Goal: Information Seeking & Learning: Learn about a topic

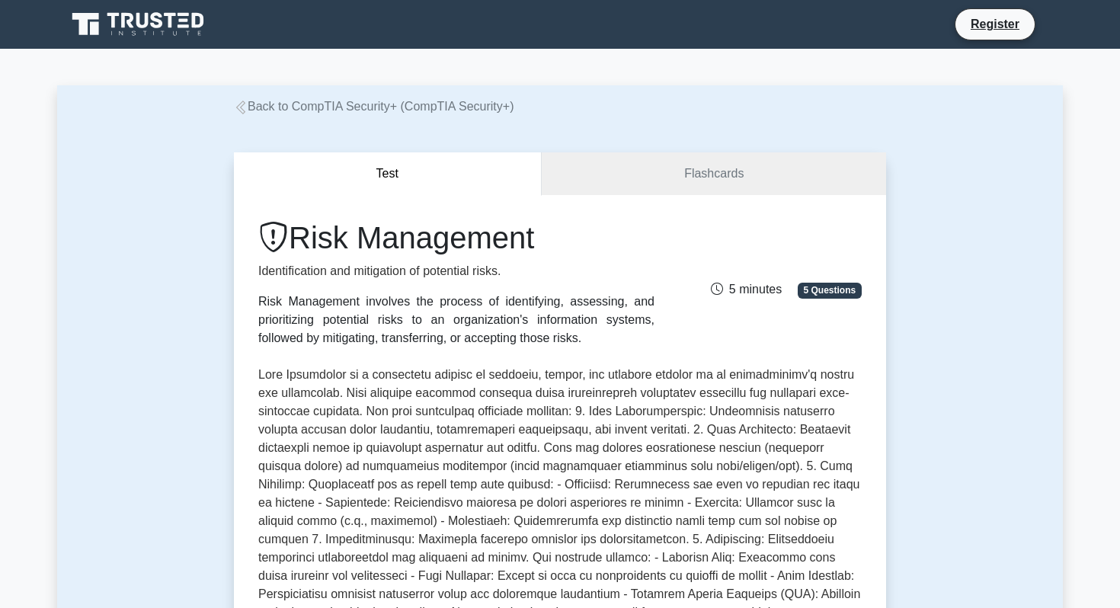
click at [342, 111] on link "Back to CompTIA Security+ (CompTIA Security+)" at bounding box center [374, 106] width 280 height 13
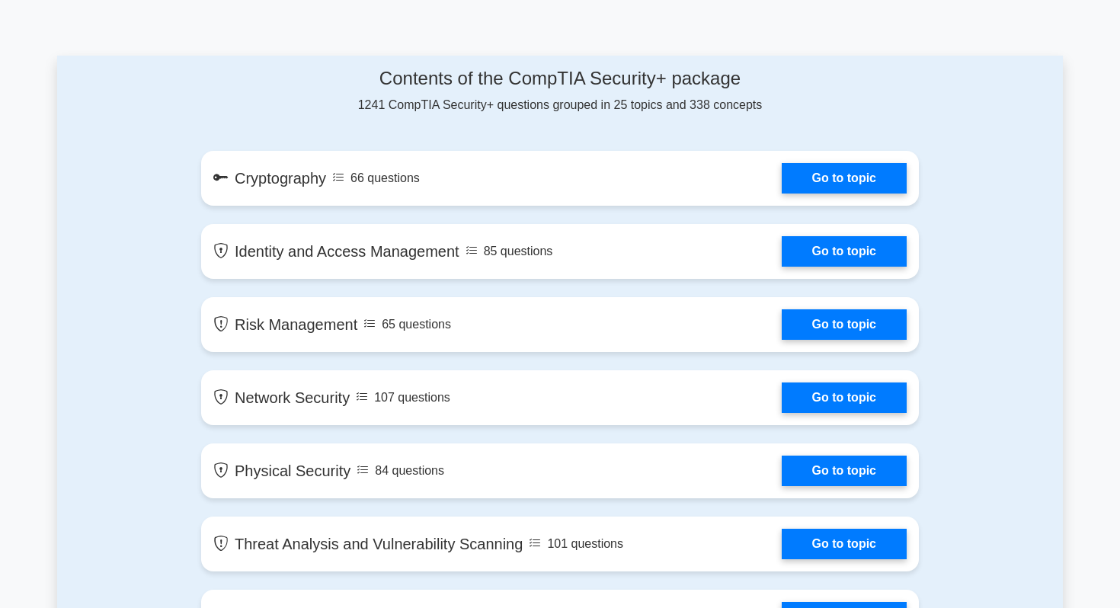
scroll to position [819, 0]
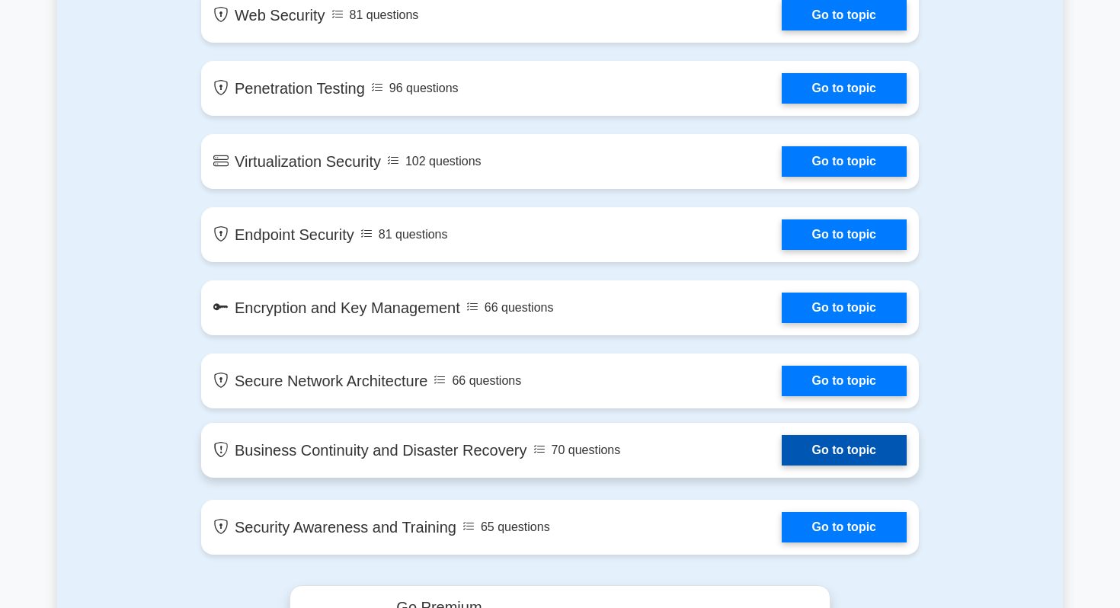
scroll to position [2164, 0]
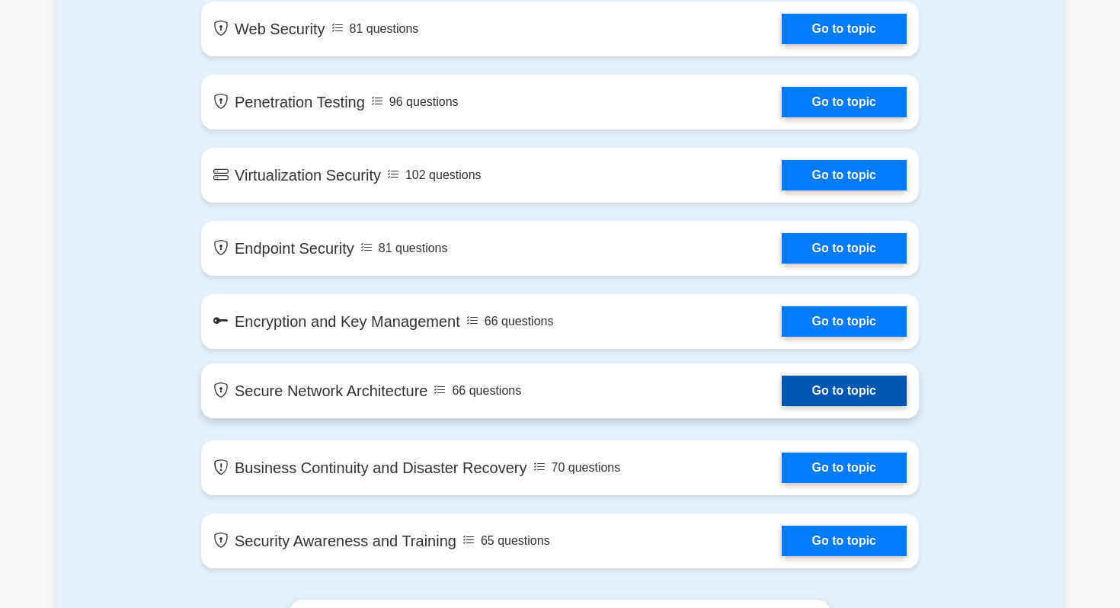
click at [829, 391] on link "Go to topic" at bounding box center [844, 391] width 125 height 30
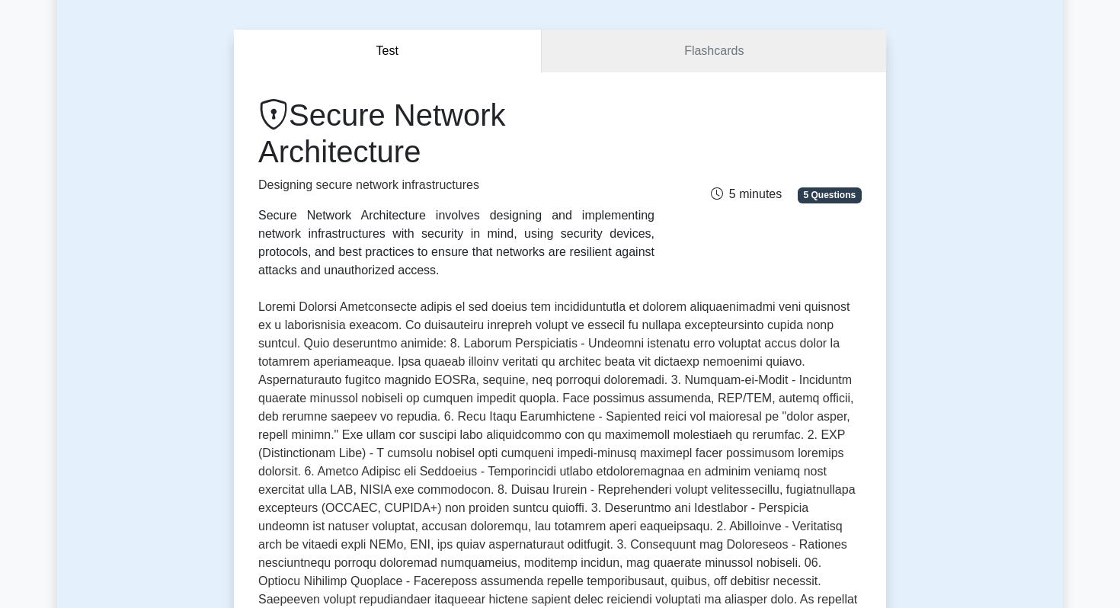
scroll to position [111, 0]
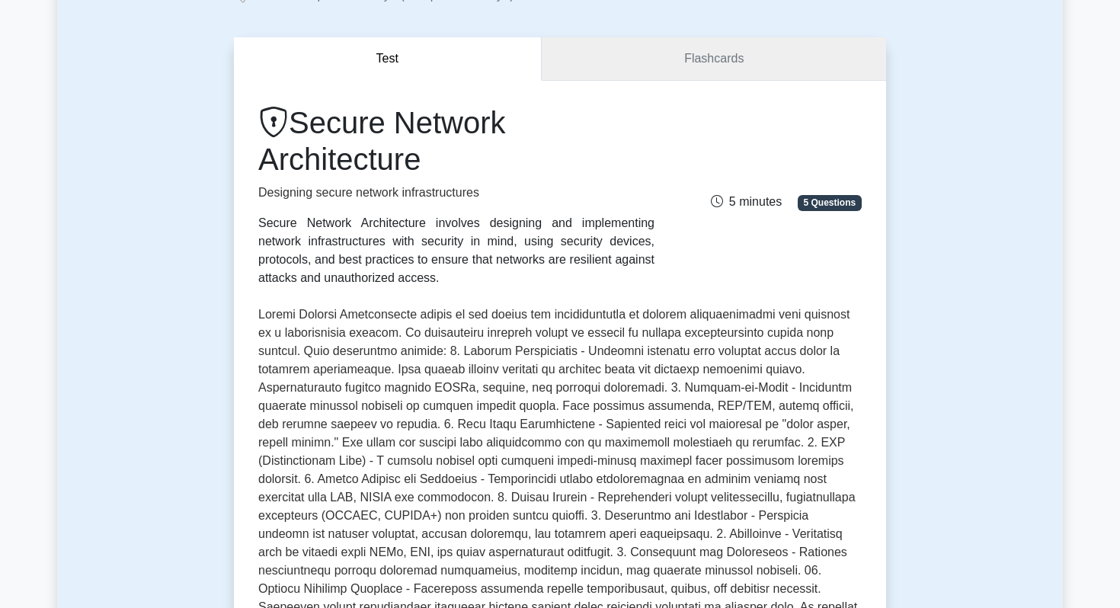
click at [832, 56] on link "Flashcards" at bounding box center [714, 58] width 344 height 43
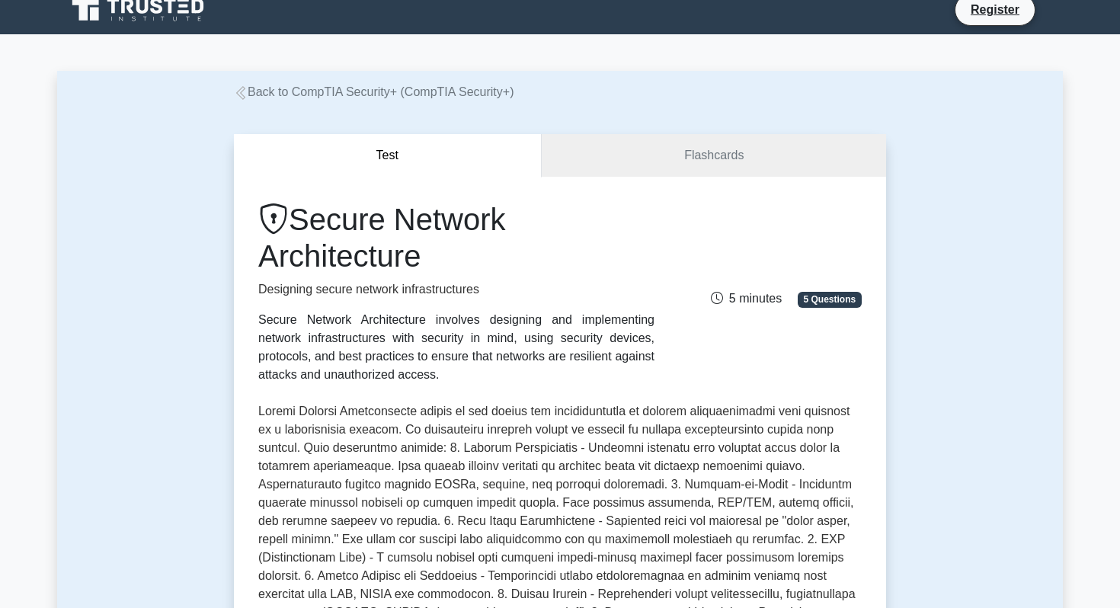
scroll to position [25, 0]
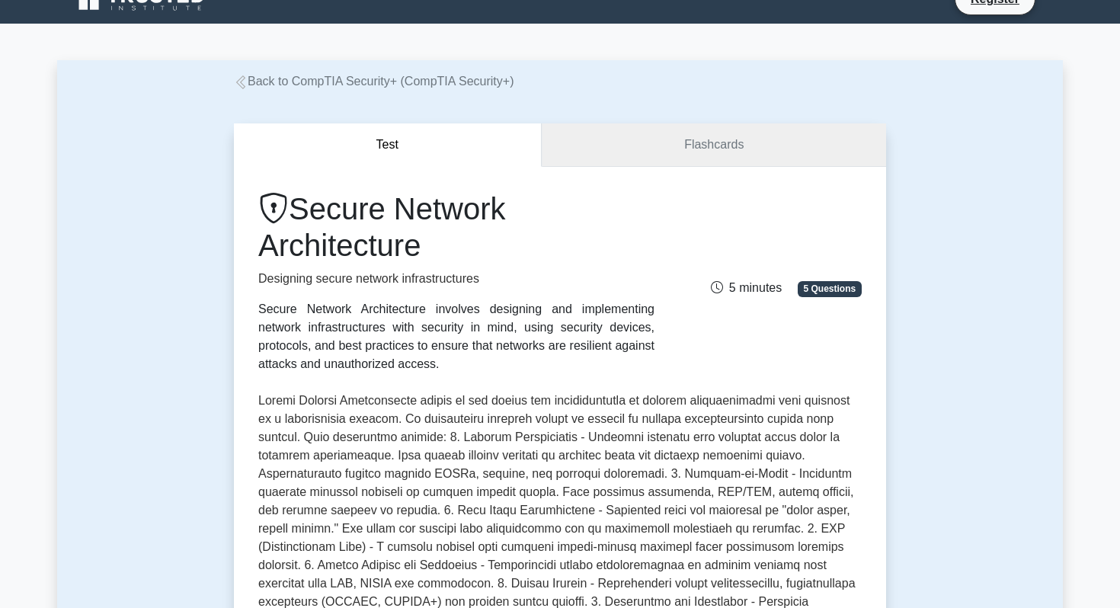
click at [672, 165] on link "Flashcards" at bounding box center [714, 144] width 344 height 43
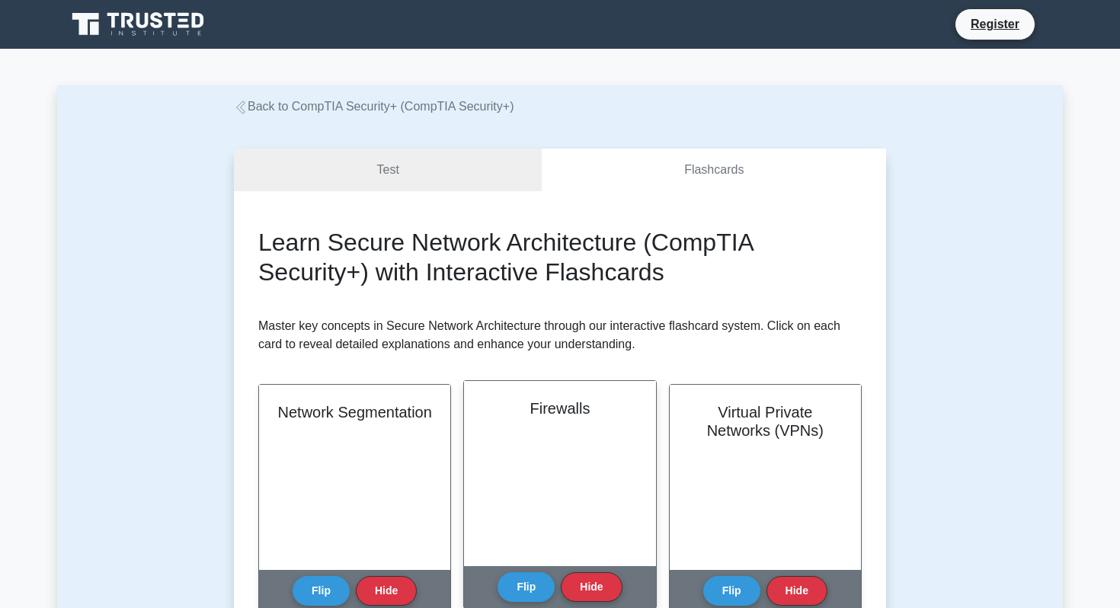
scroll to position [34, 0]
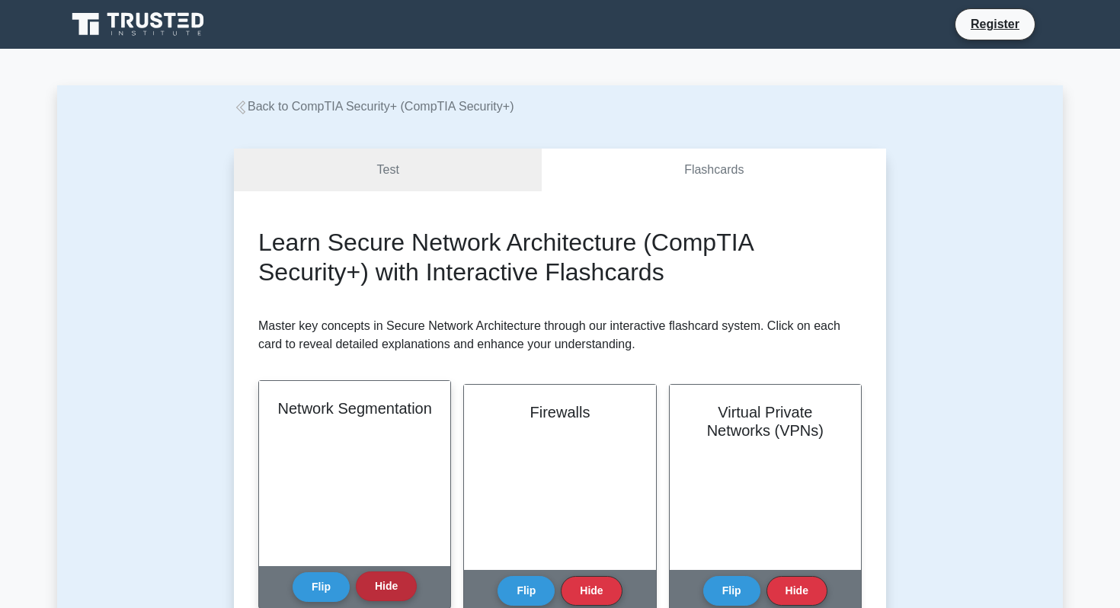
click at [396, 583] on button "Hide" at bounding box center [386, 587] width 61 height 30
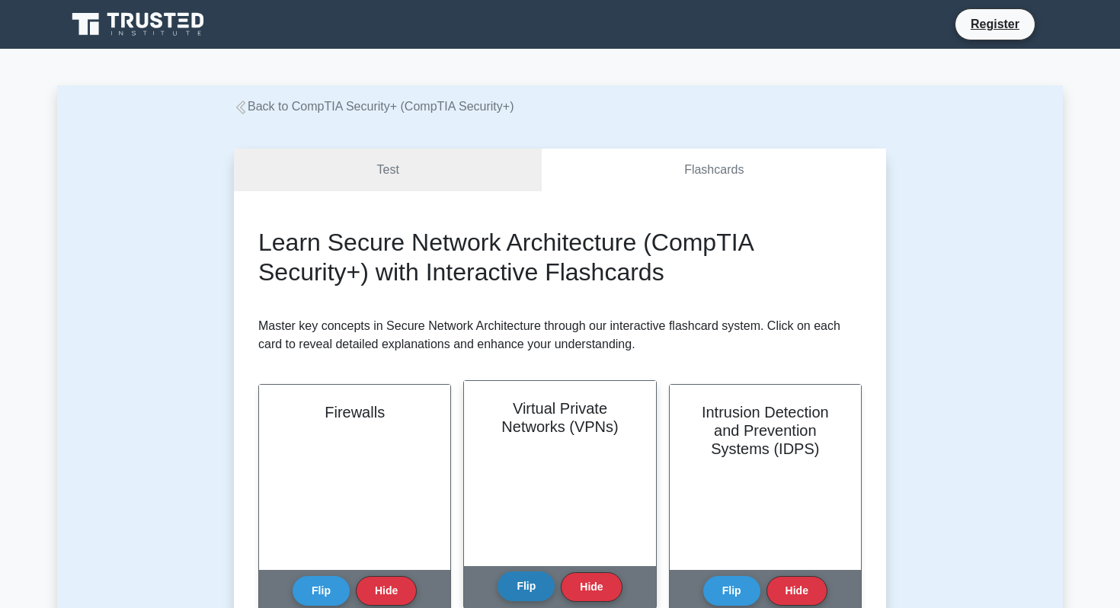
click at [549, 597] on button "Flip" at bounding box center [526, 587] width 57 height 30
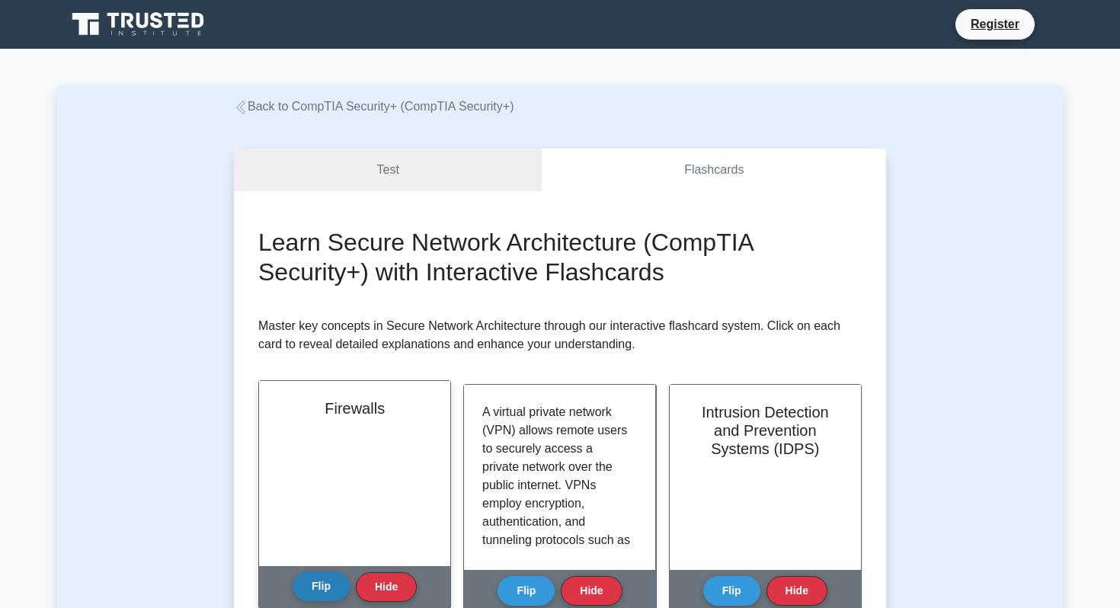
click at [341, 588] on button "Flip" at bounding box center [321, 587] width 57 height 30
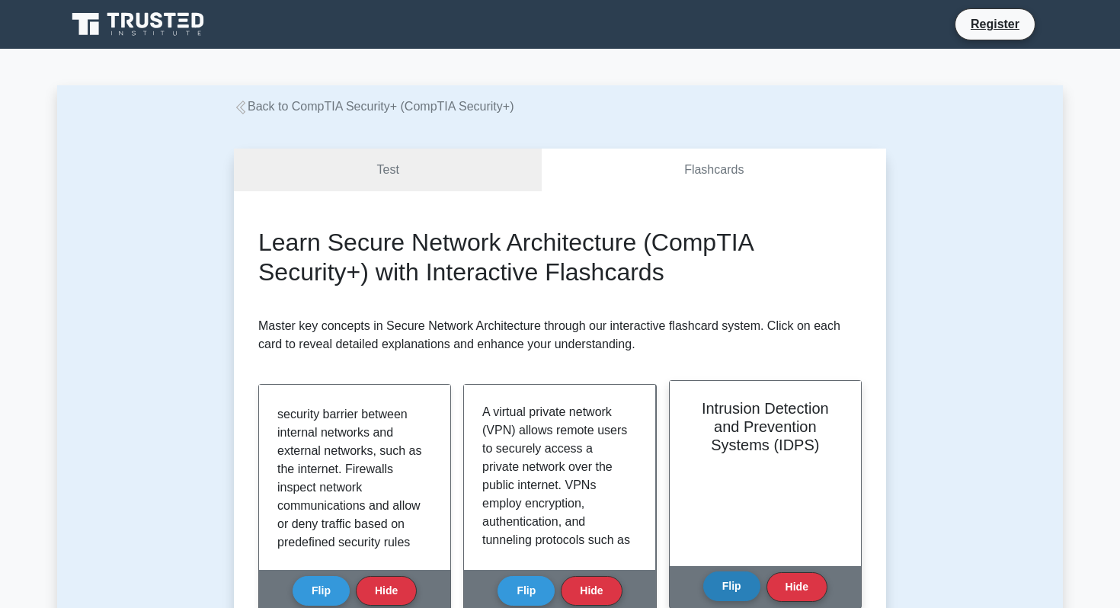
click at [722, 589] on button "Flip" at bounding box center [731, 587] width 57 height 30
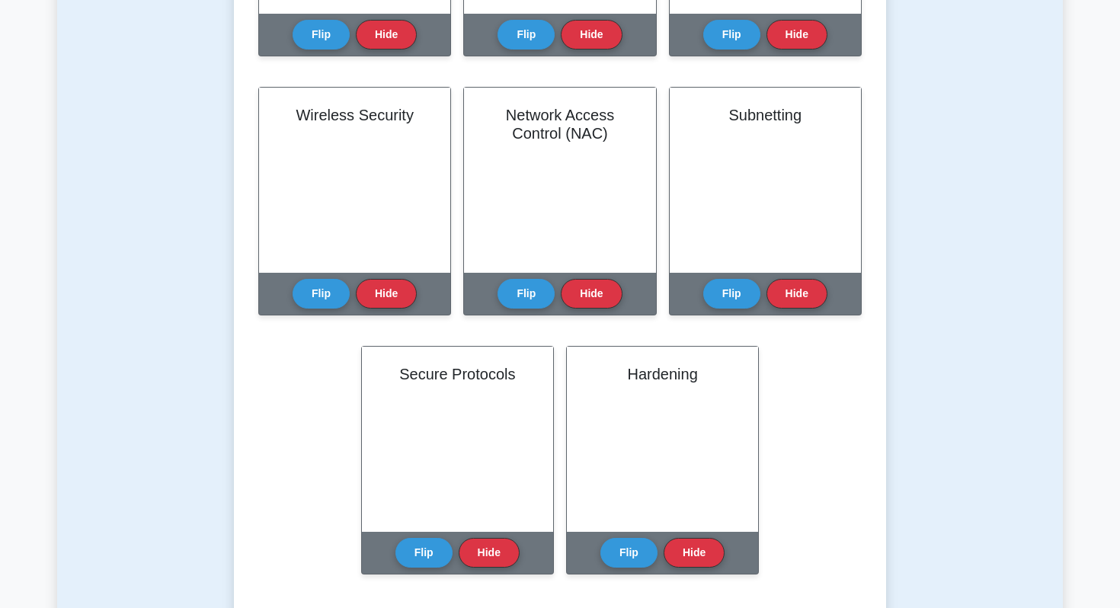
scroll to position [806, 0]
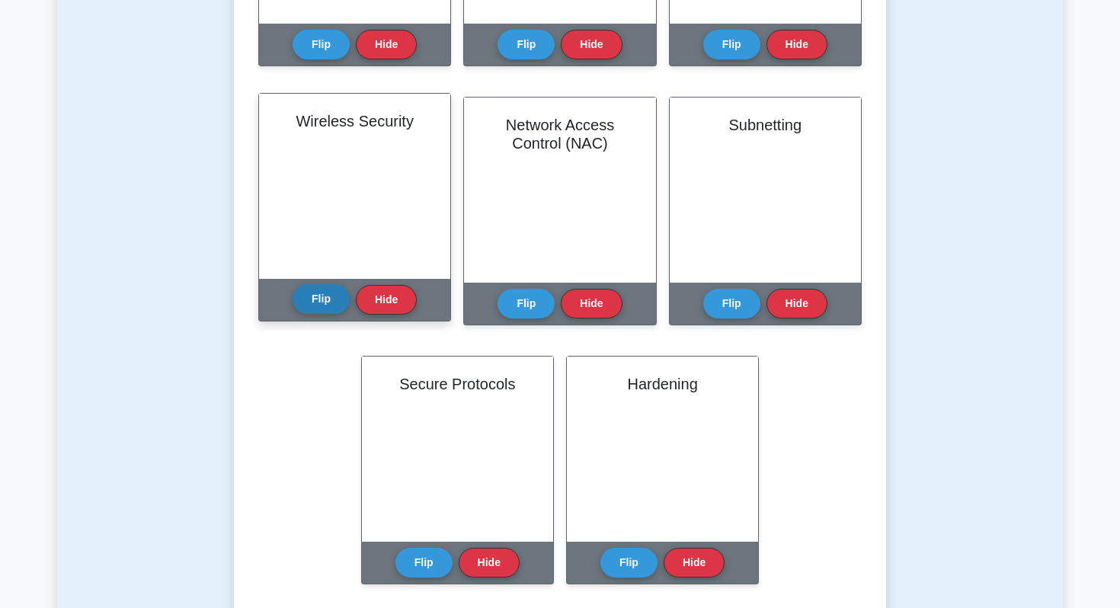
click at [334, 309] on button "Flip" at bounding box center [321, 299] width 57 height 30
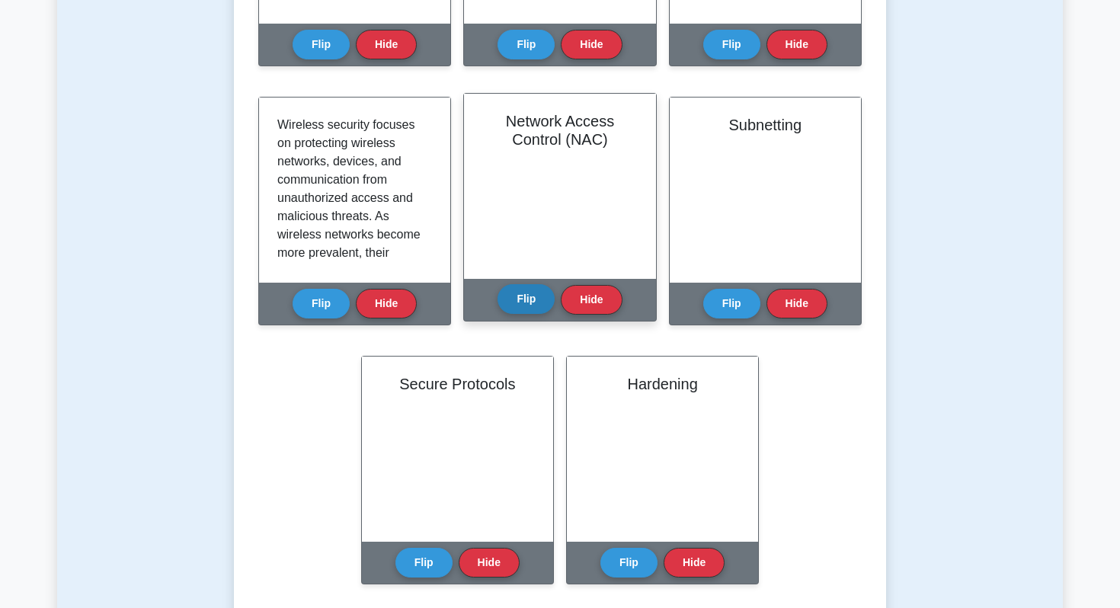
click at [501, 308] on button "Flip" at bounding box center [526, 299] width 57 height 30
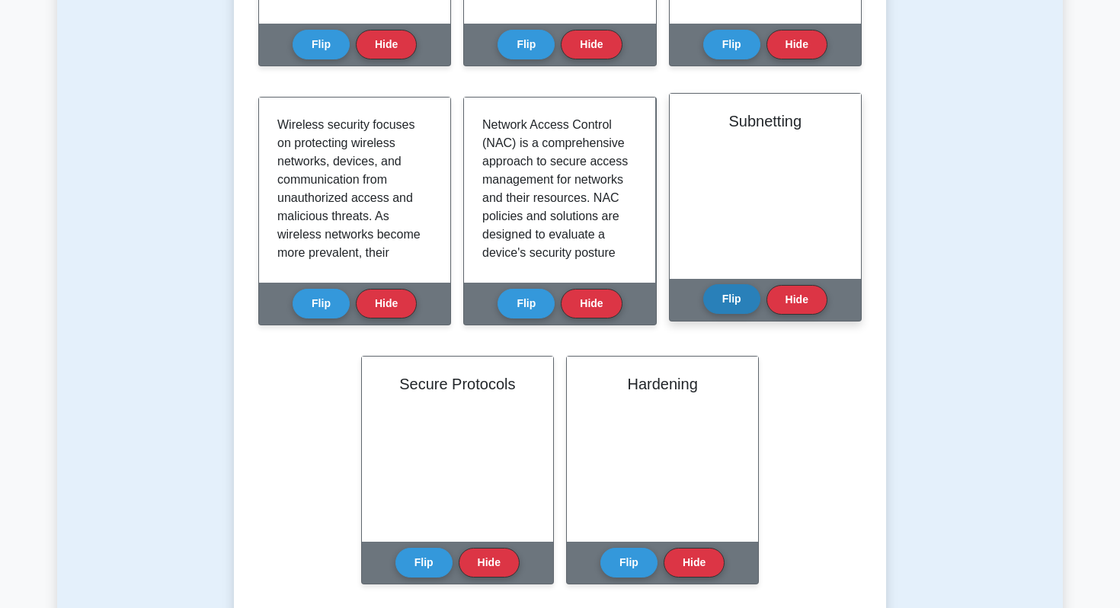
click at [738, 310] on button "Flip" at bounding box center [731, 299] width 57 height 30
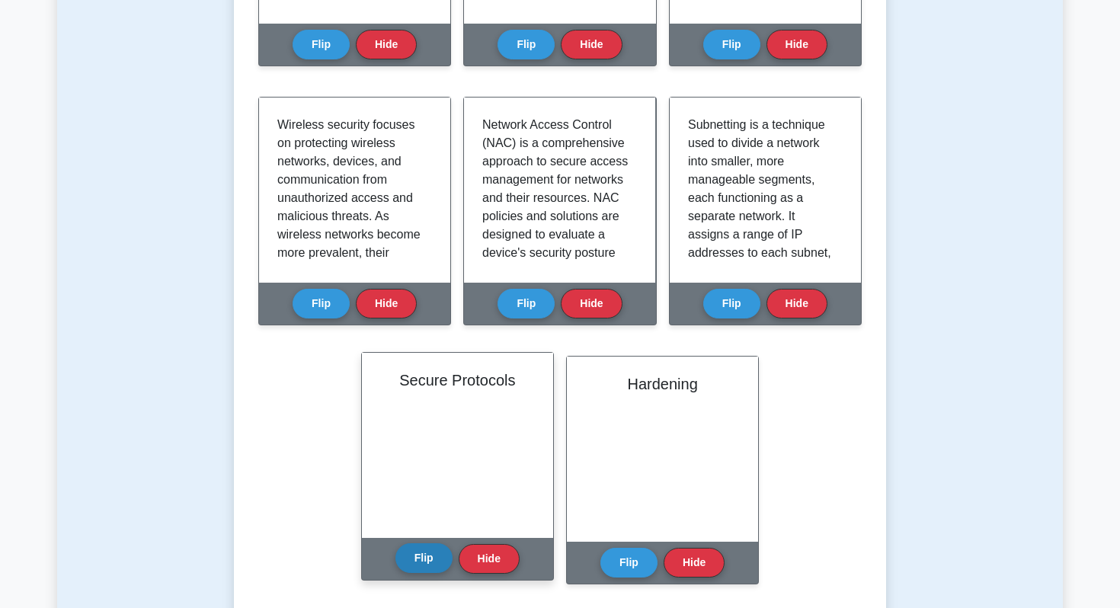
click at [420, 571] on button "Flip" at bounding box center [424, 558] width 57 height 30
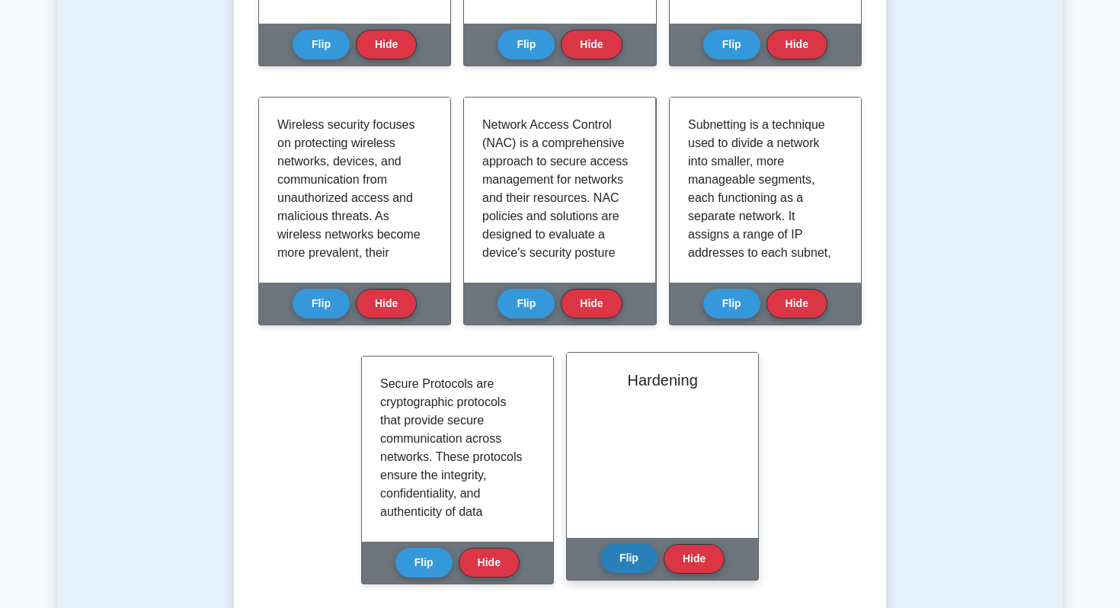
click at [620, 567] on button "Flip" at bounding box center [629, 558] width 57 height 30
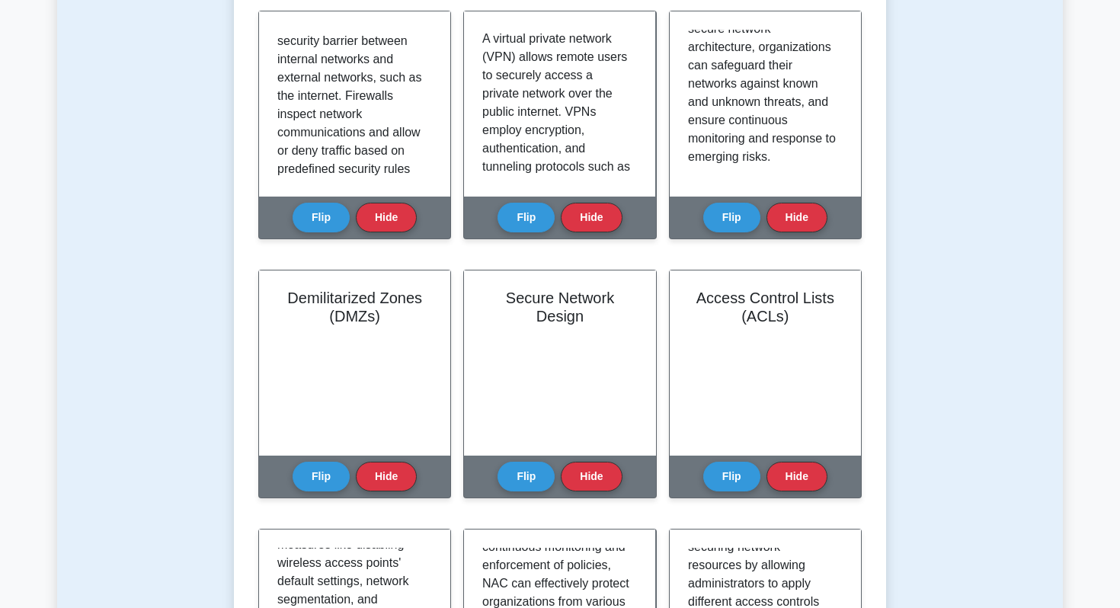
scroll to position [366, 0]
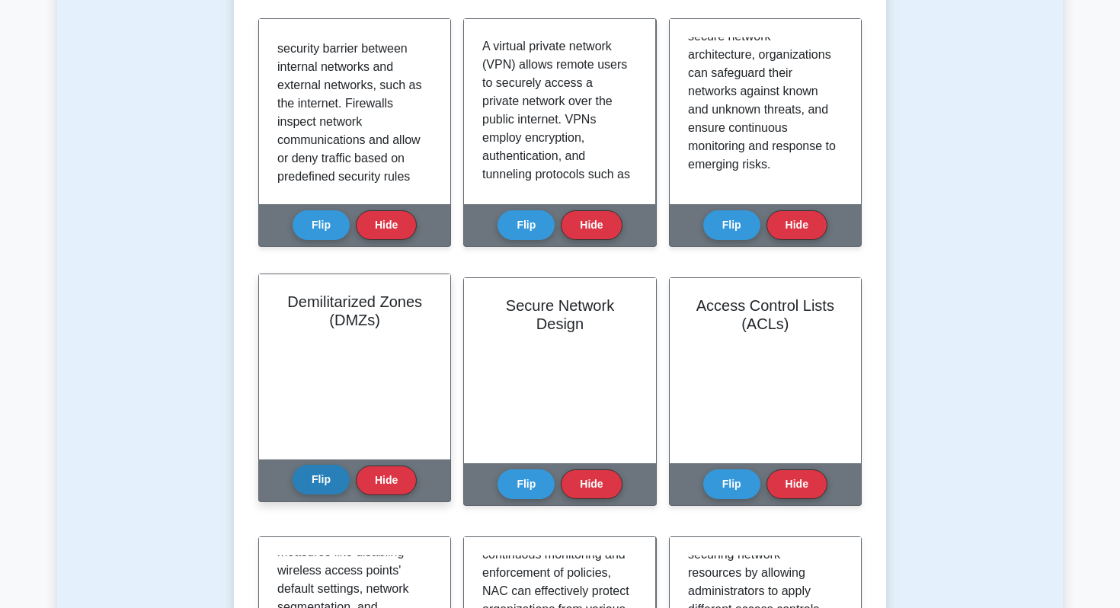
click at [323, 481] on button "Flip" at bounding box center [321, 480] width 57 height 30
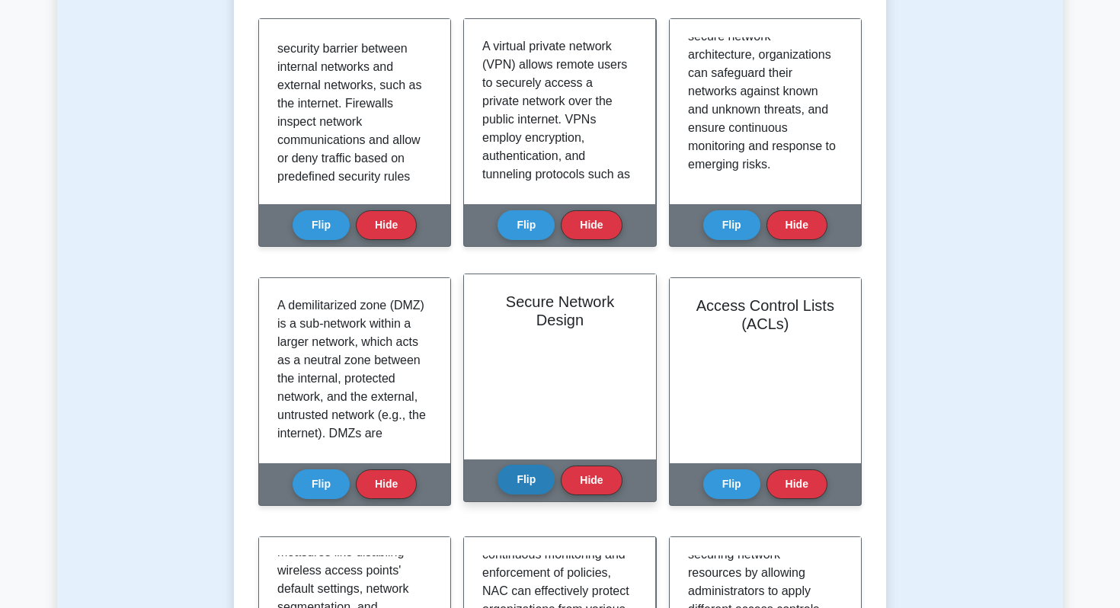
click at [516, 486] on button "Flip" at bounding box center [526, 480] width 57 height 30
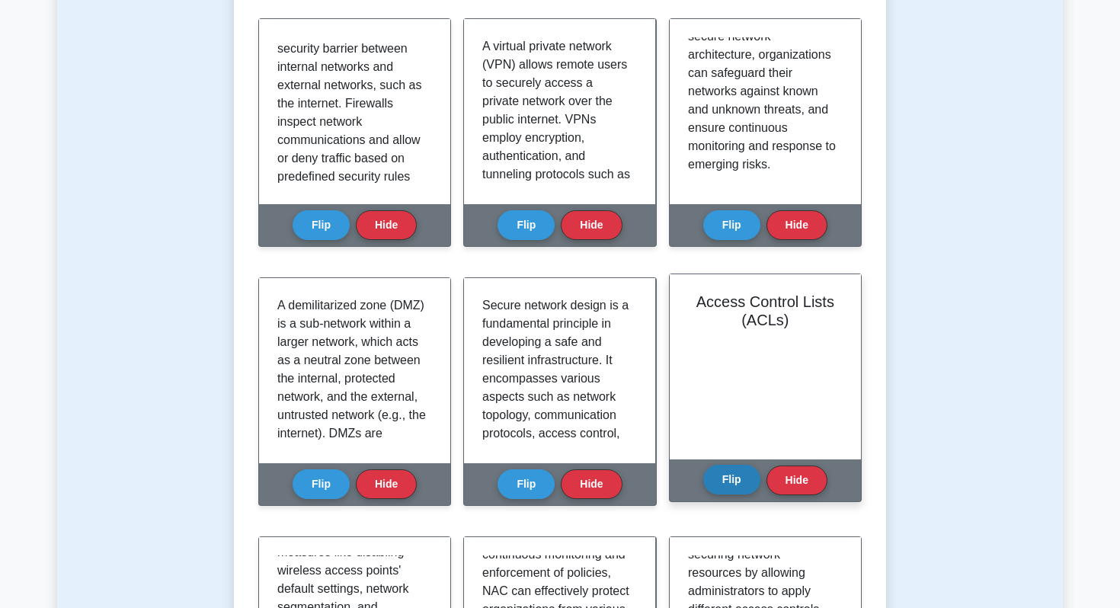
click at [742, 480] on button "Flip" at bounding box center [731, 480] width 57 height 30
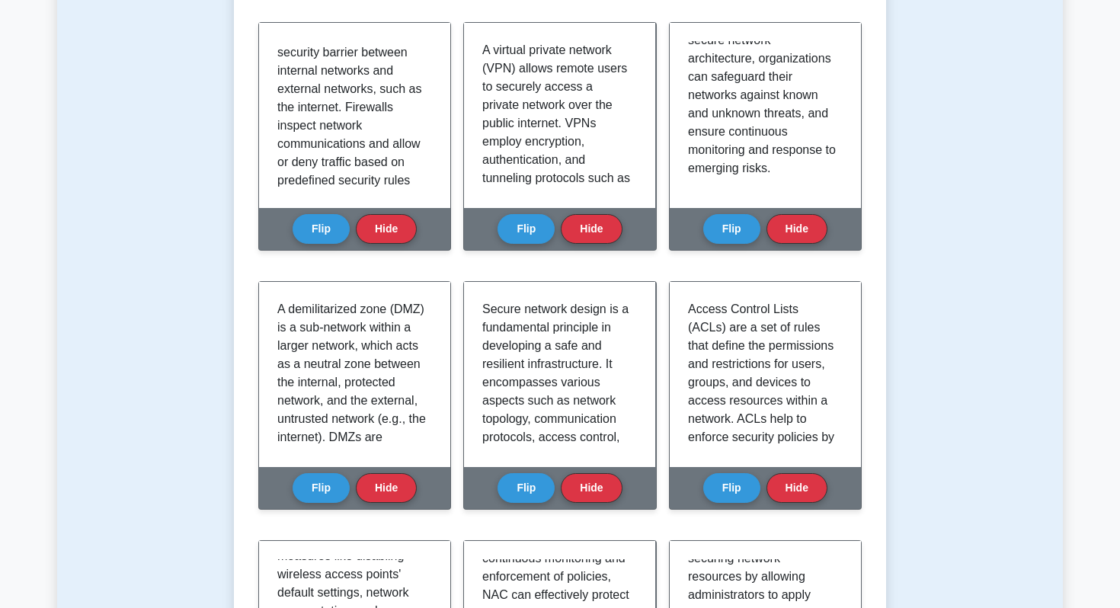
click at [913, 472] on div "Test Flashcards Learn Secure Network Architecture (CompTIA Security+) with Inte…" at bounding box center [560, 434] width 1006 height 1369
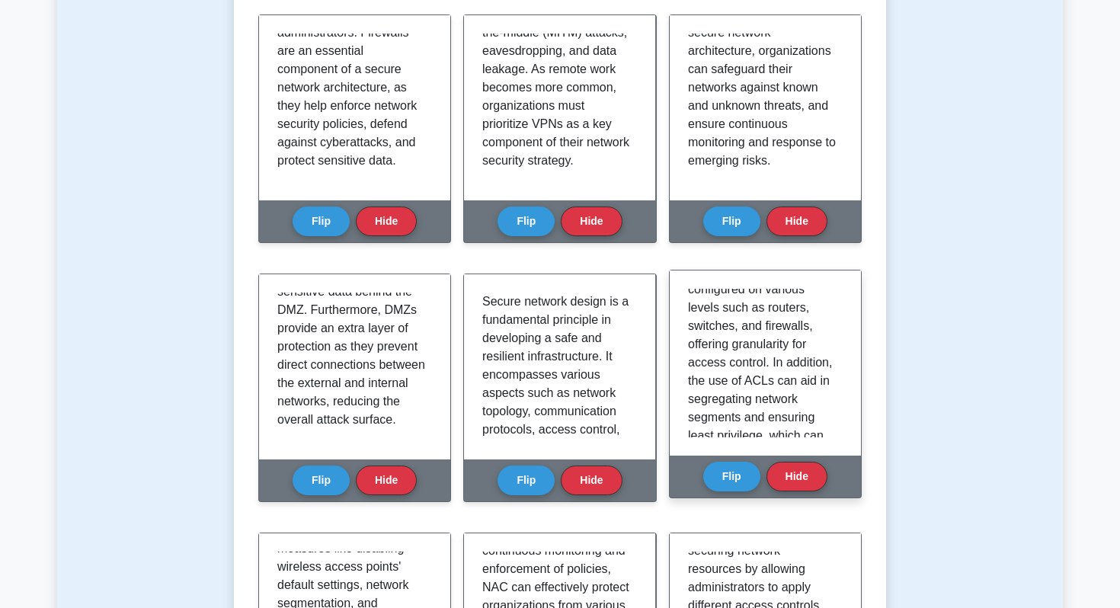
scroll to position [363, 0]
